Goal: Communication & Community: Answer question/provide support

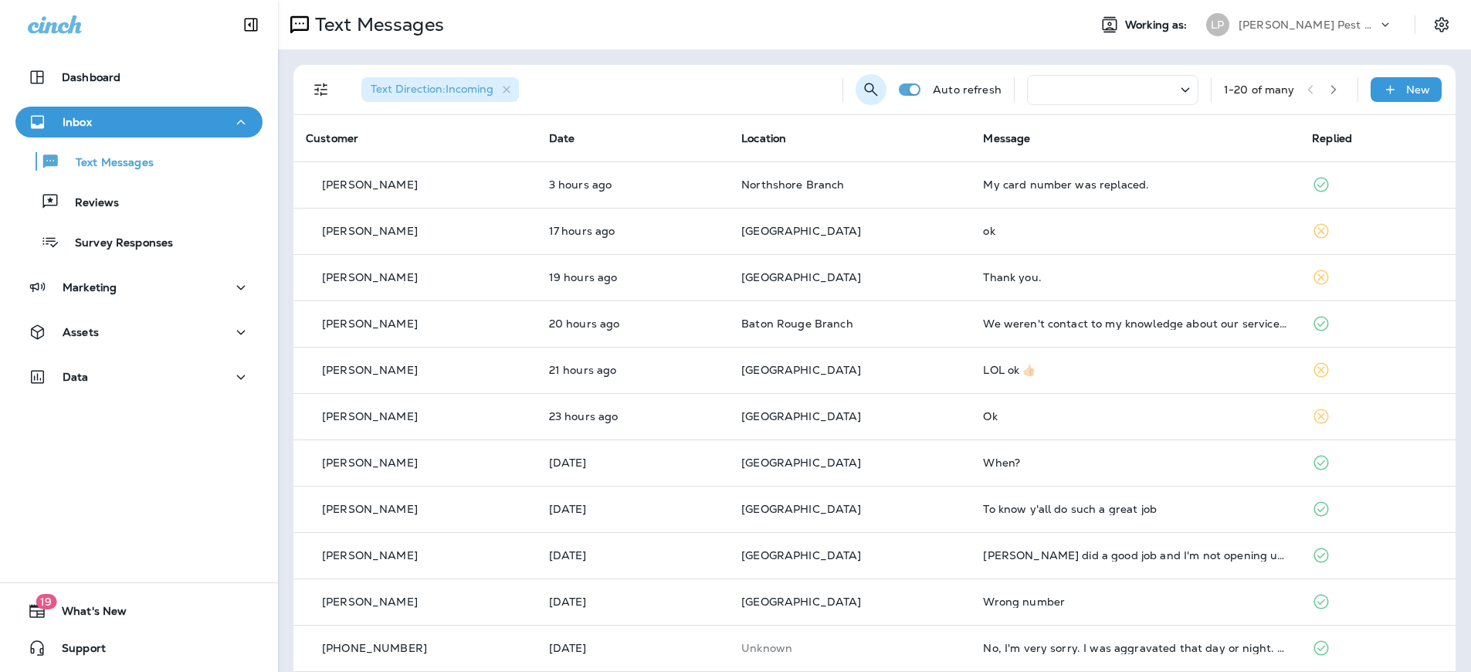
click at [865, 83] on icon "Search Messages" at bounding box center [871, 89] width 13 height 13
click at [750, 90] on input "text" at bounding box center [801, 88] width 137 height 41
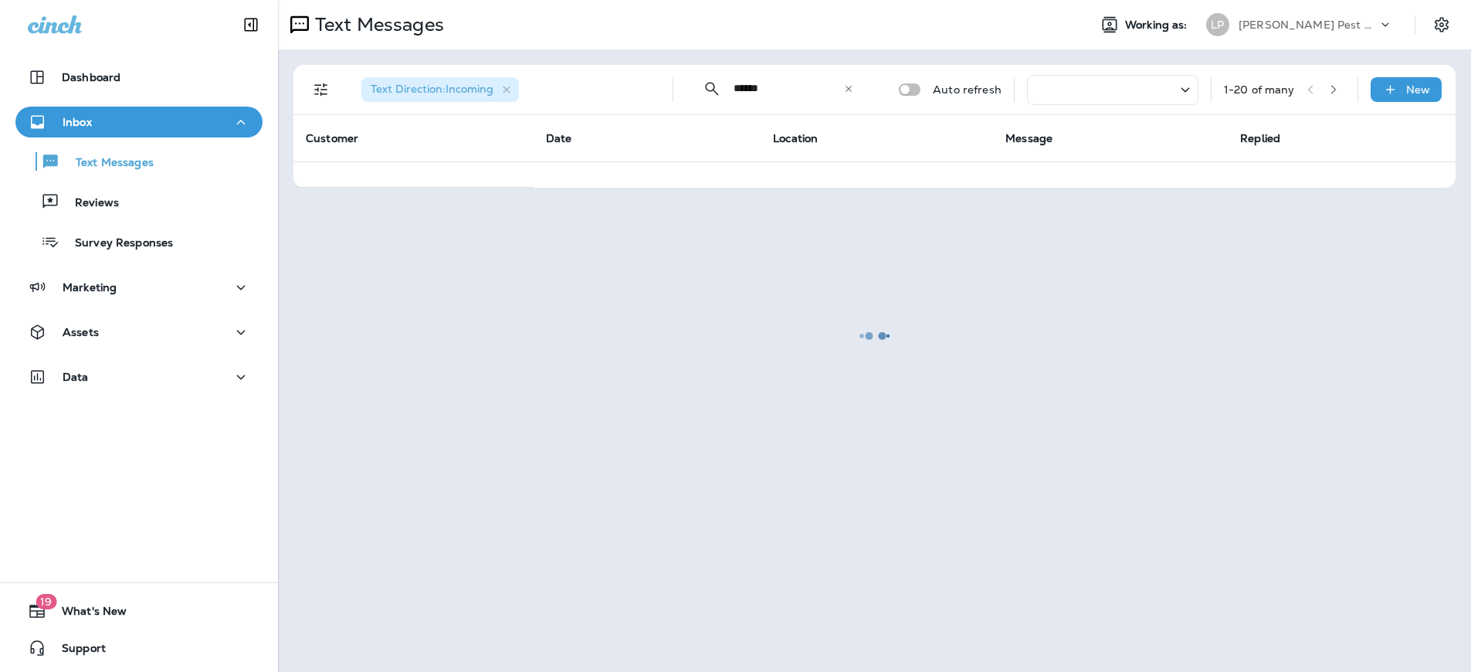
type input "******"
click at [810, 88] on div at bounding box center [874, 336] width 1190 height 669
click at [708, 91] on div at bounding box center [874, 336] width 1190 height 669
click at [707, 87] on div at bounding box center [874, 336] width 1190 height 669
click at [59, 170] on div "Text Messages" at bounding box center [88, 161] width 132 height 23
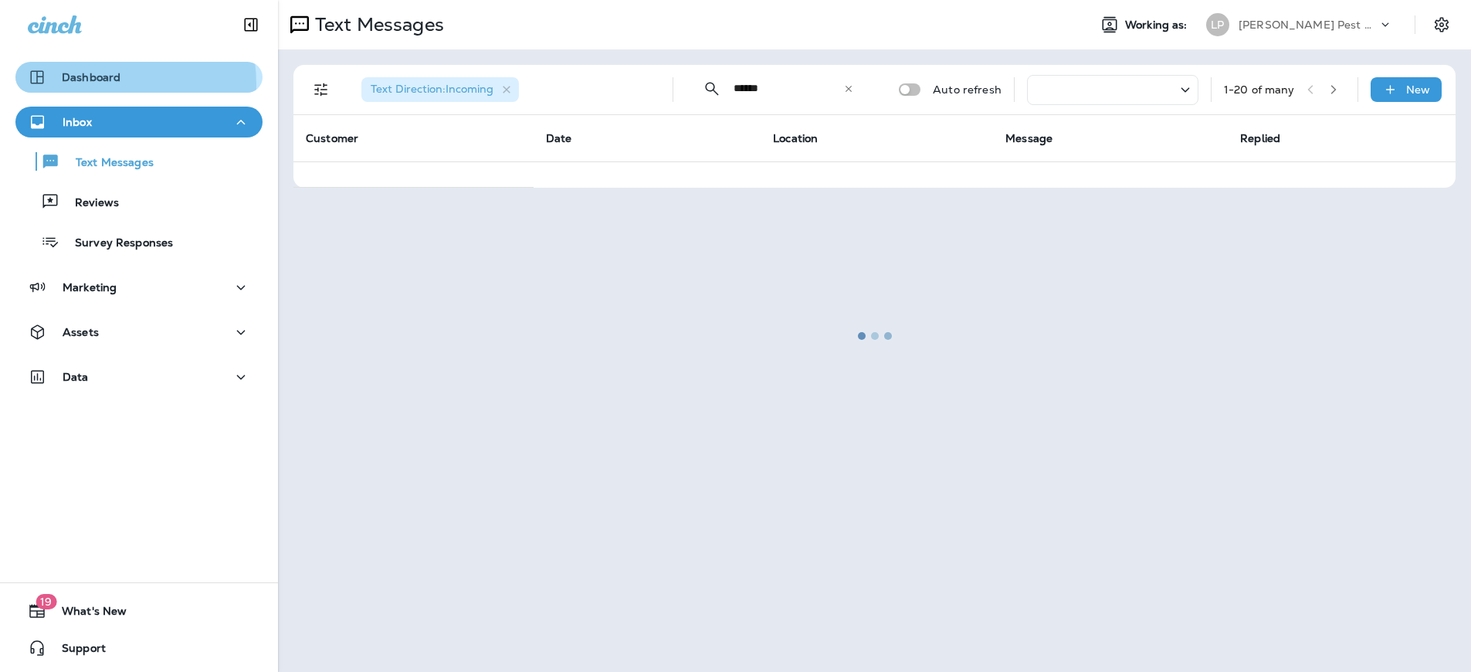
click at [80, 85] on div "Dashboard" at bounding box center [74, 77] width 93 height 19
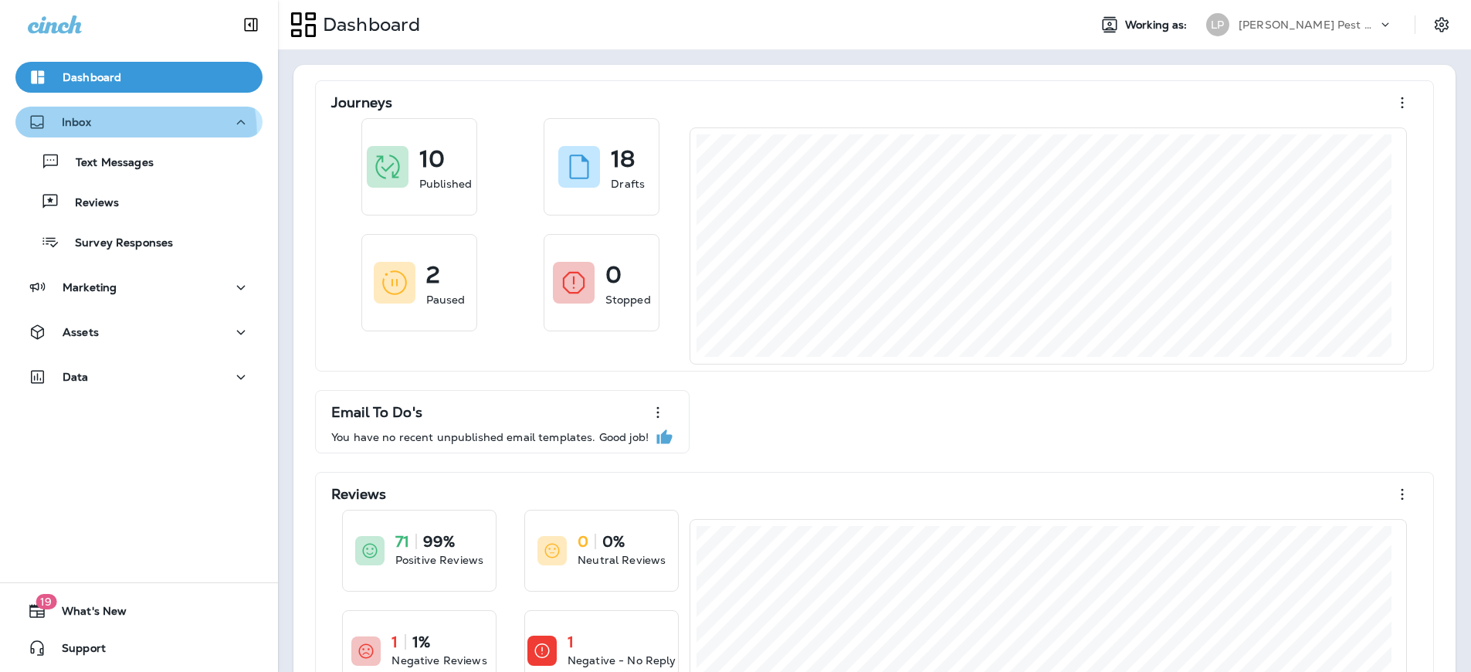
click at [75, 137] on button "Inbox" at bounding box center [138, 122] width 247 height 31
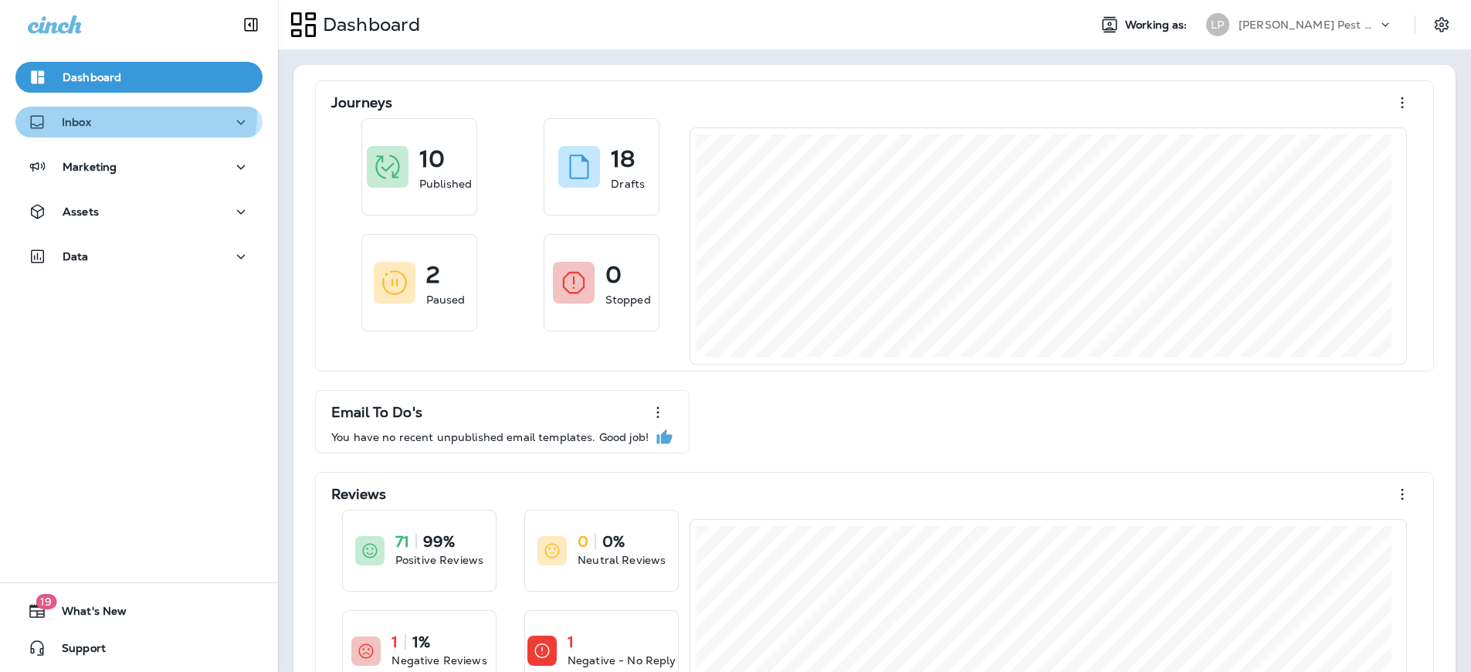
click at [87, 113] on div "Inbox" at bounding box center [59, 122] width 63 height 19
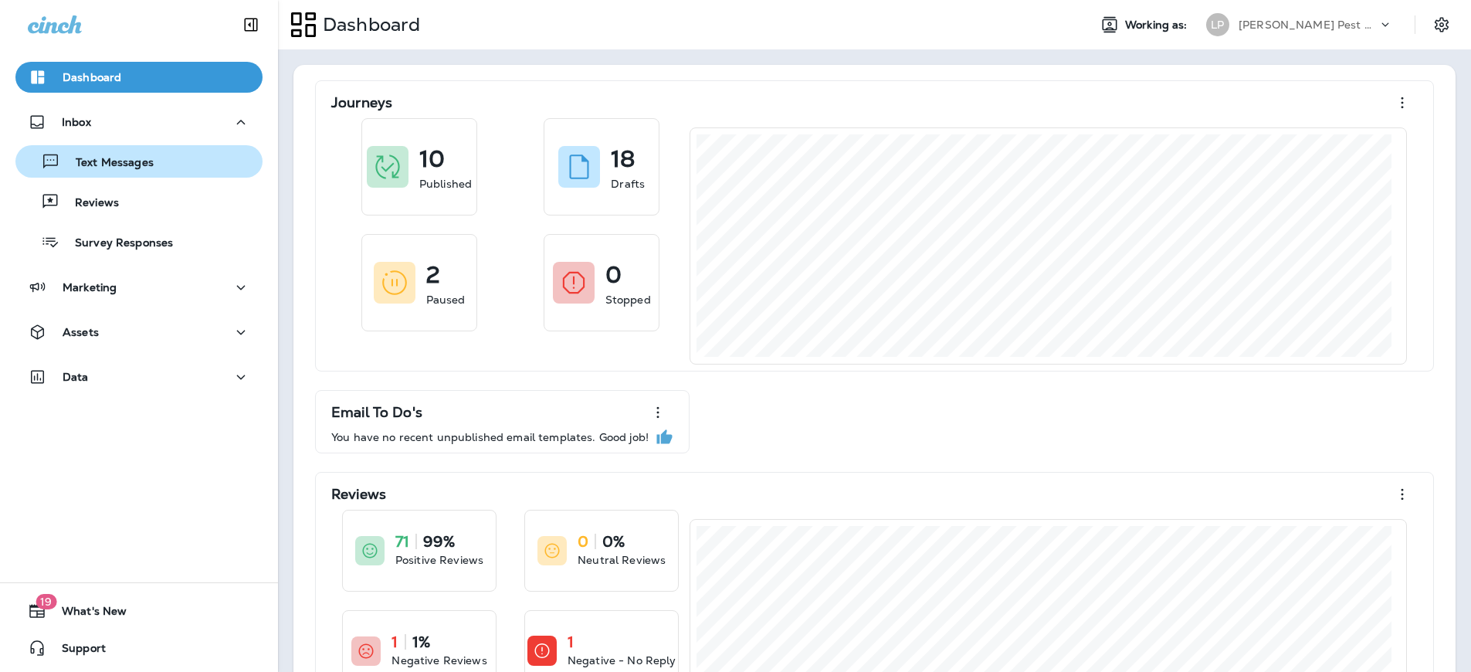
click at [116, 157] on p "Text Messages" at bounding box center [106, 163] width 93 height 15
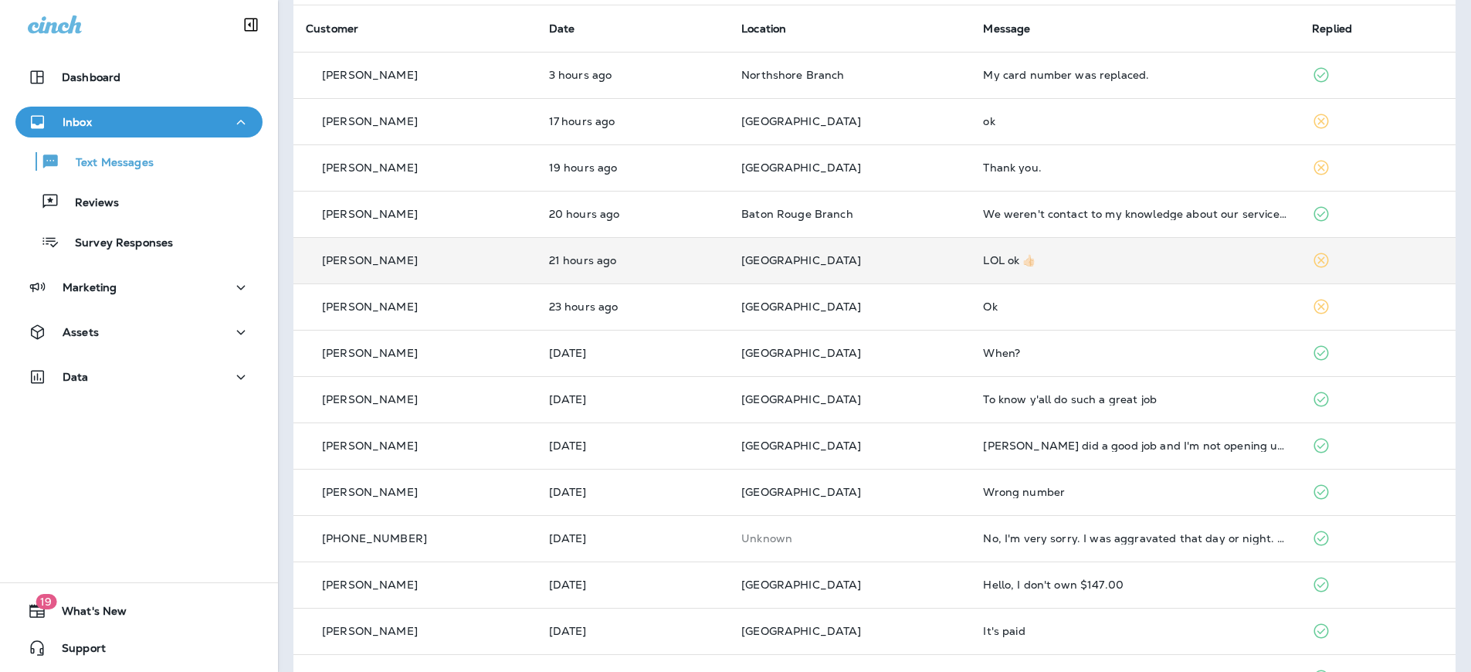
scroll to position [109, 0]
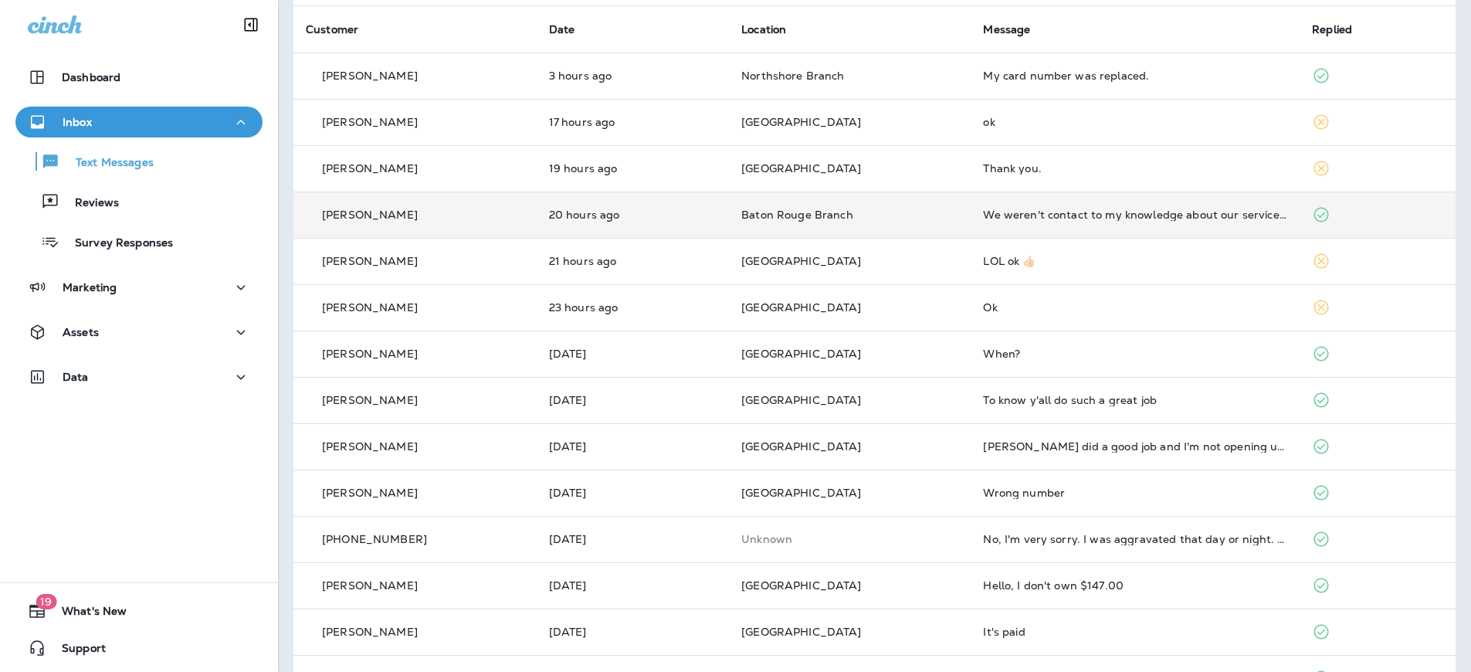
click at [500, 207] on div "[PERSON_NAME]" at bounding box center [415, 215] width 219 height 16
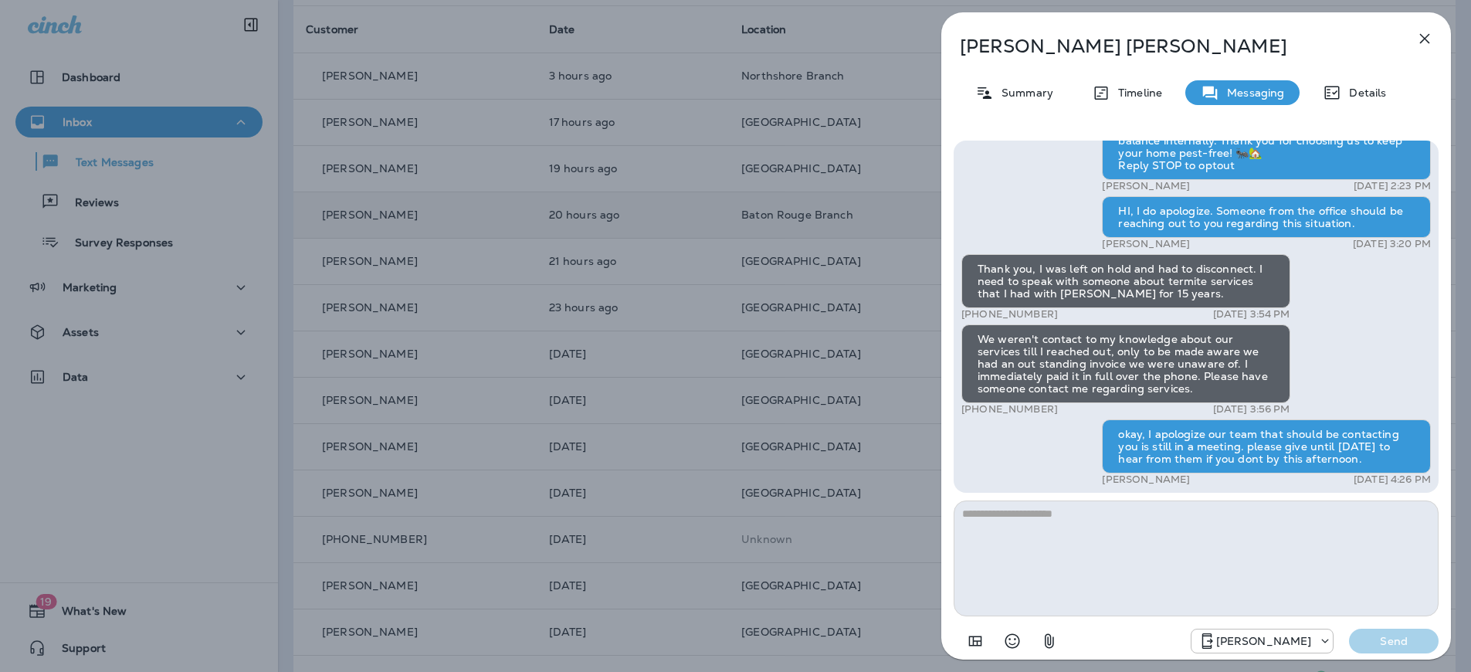
scroll to position [1, 0]
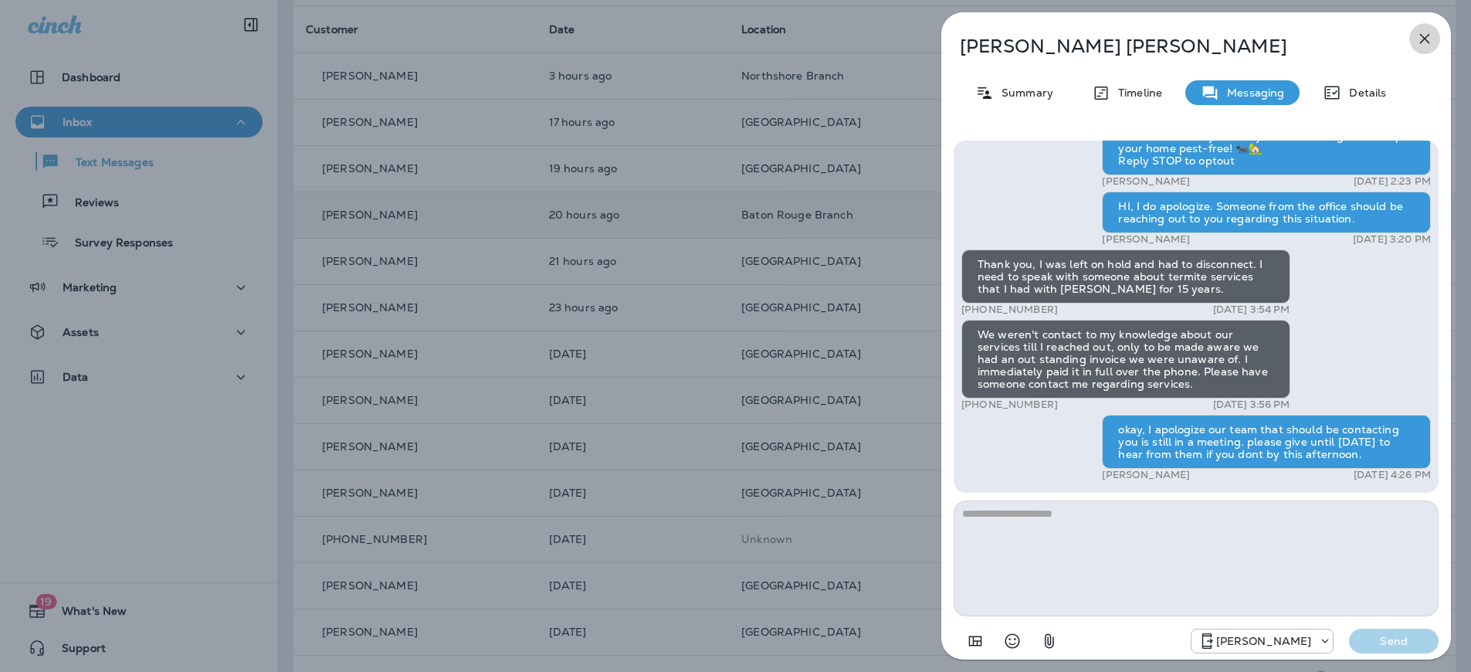
click at [1417, 39] on icon "button" at bounding box center [1424, 38] width 19 height 19
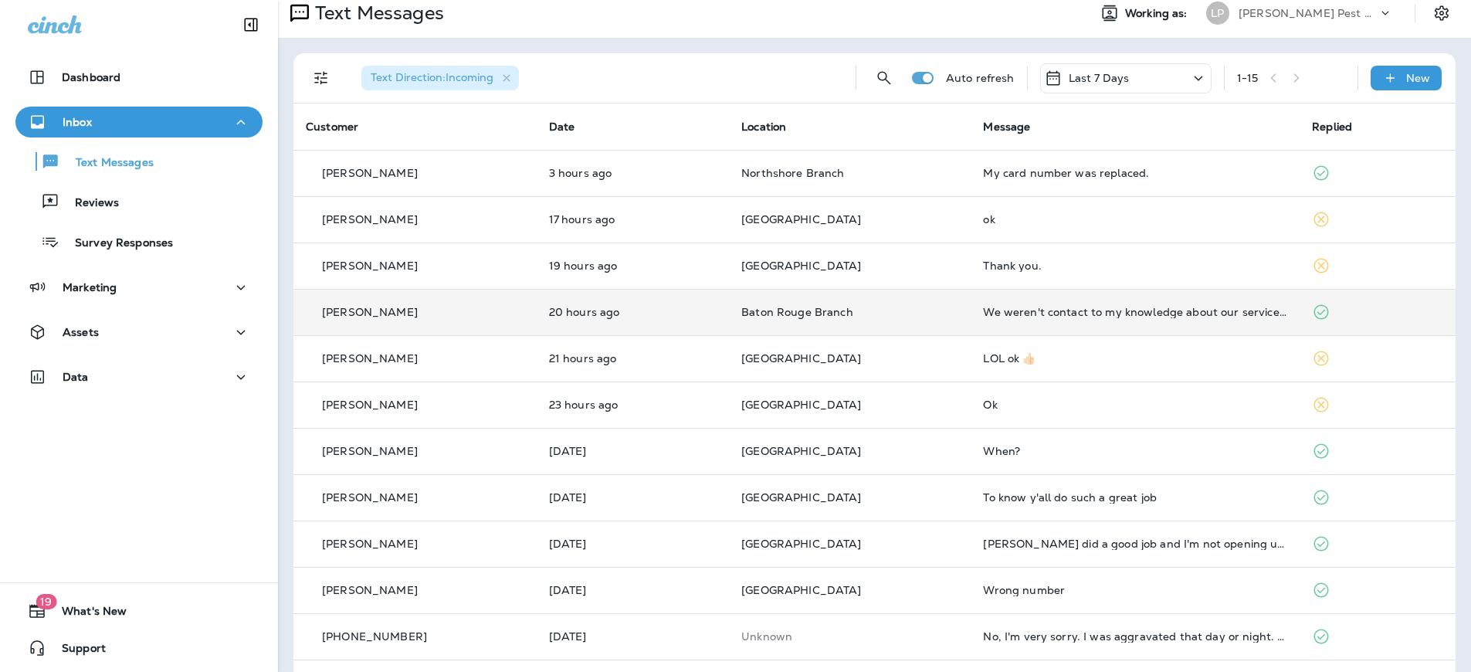
scroll to position [18, 0]
